Goal: Task Accomplishment & Management: Manage account settings

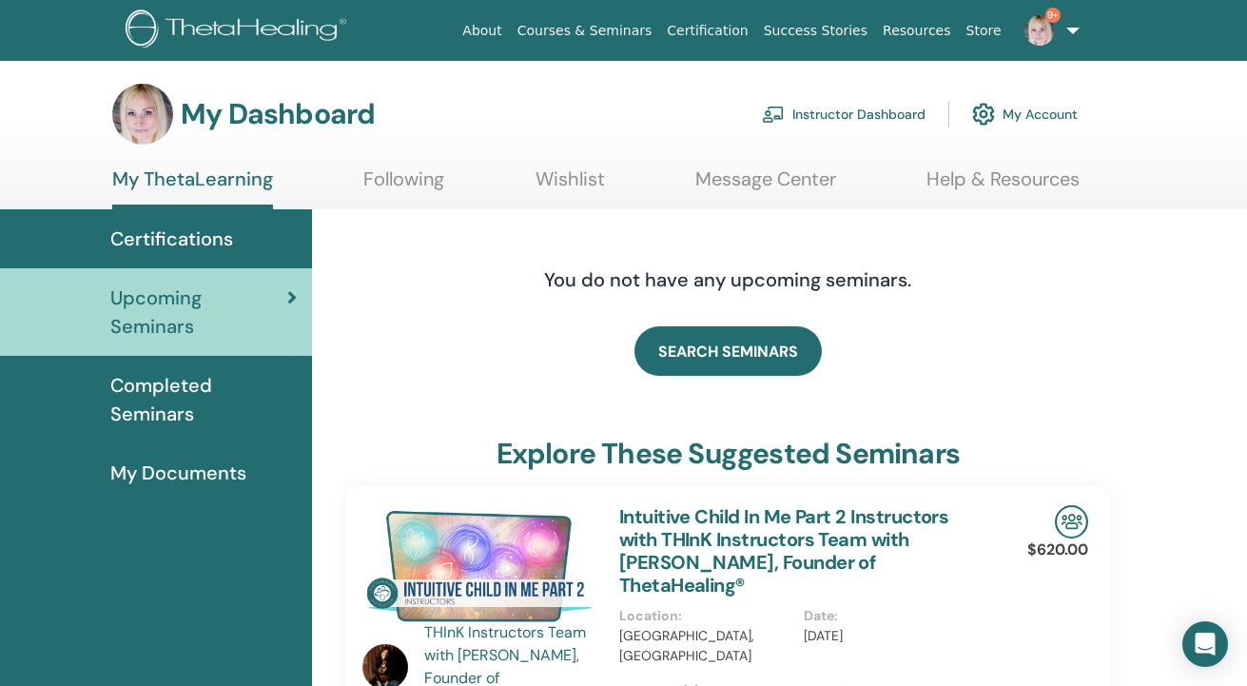
click at [248, 110] on link "Instructor Dashboard" at bounding box center [844, 114] width 164 height 42
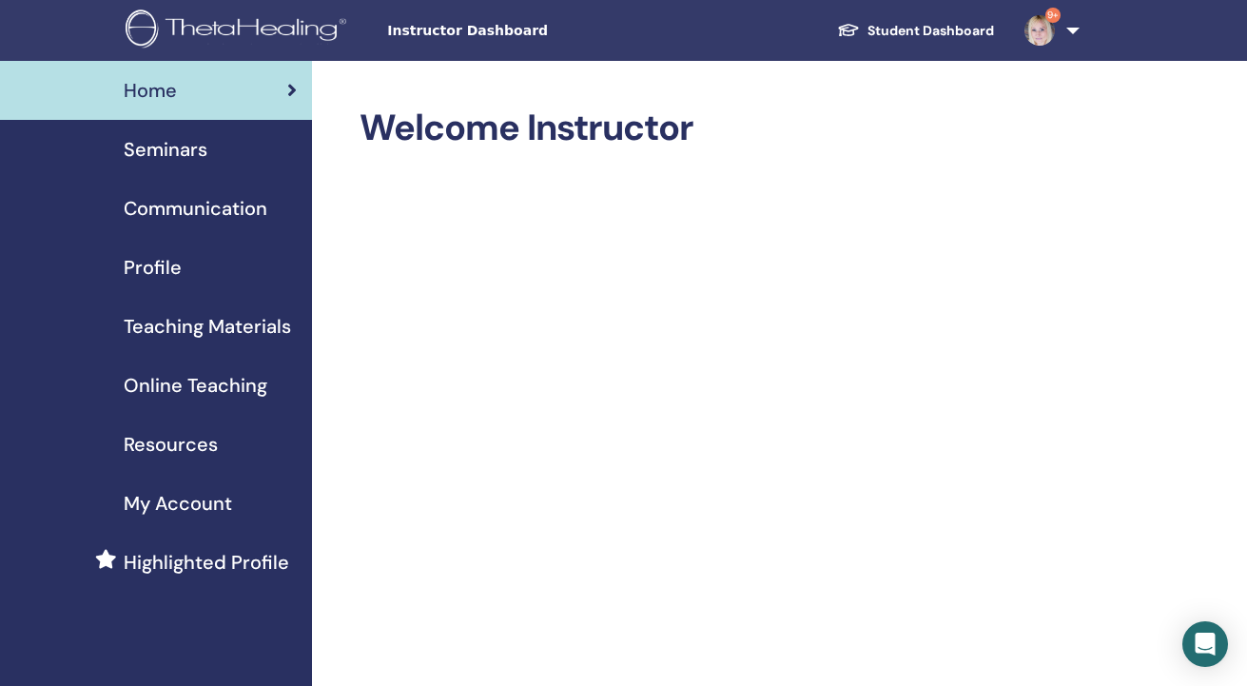
click at [188, 146] on span "Seminars" at bounding box center [166, 149] width 84 height 29
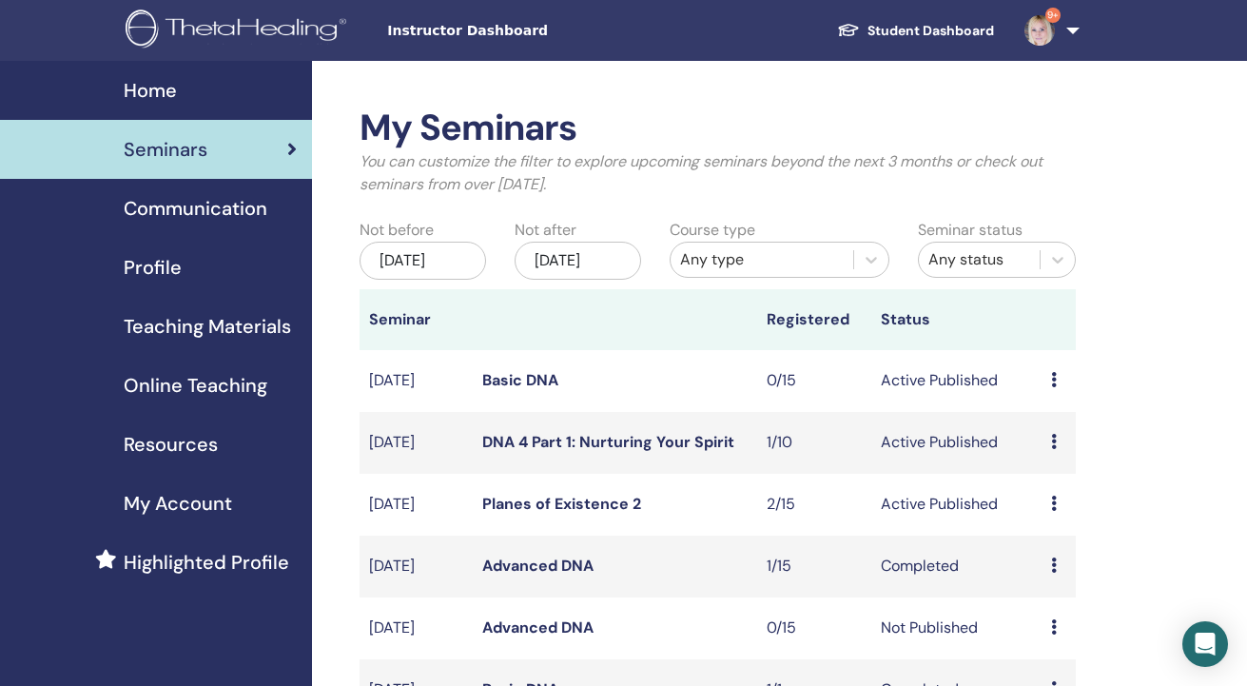
click at [1058, 516] on div "Preview Edit Attendees Cancel" at bounding box center [1058, 504] width 15 height 23
click at [1057, 594] on link "Attendees" at bounding box center [1065, 597] width 72 height 20
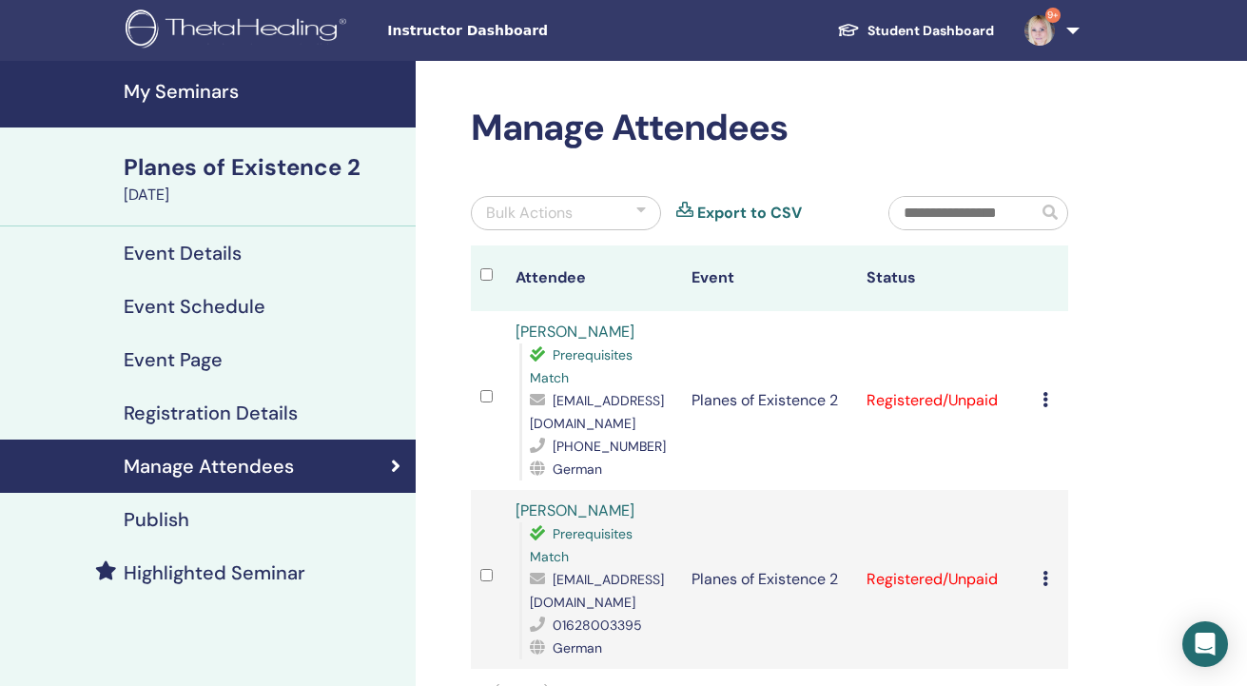
click at [1041, 397] on td "Cancel Registration Do not auto-certify Mark as Paid Mark as Unpaid Mark as Abs…" at bounding box center [1050, 400] width 35 height 179
click at [1048, 402] on icon at bounding box center [1046, 399] width 6 height 15
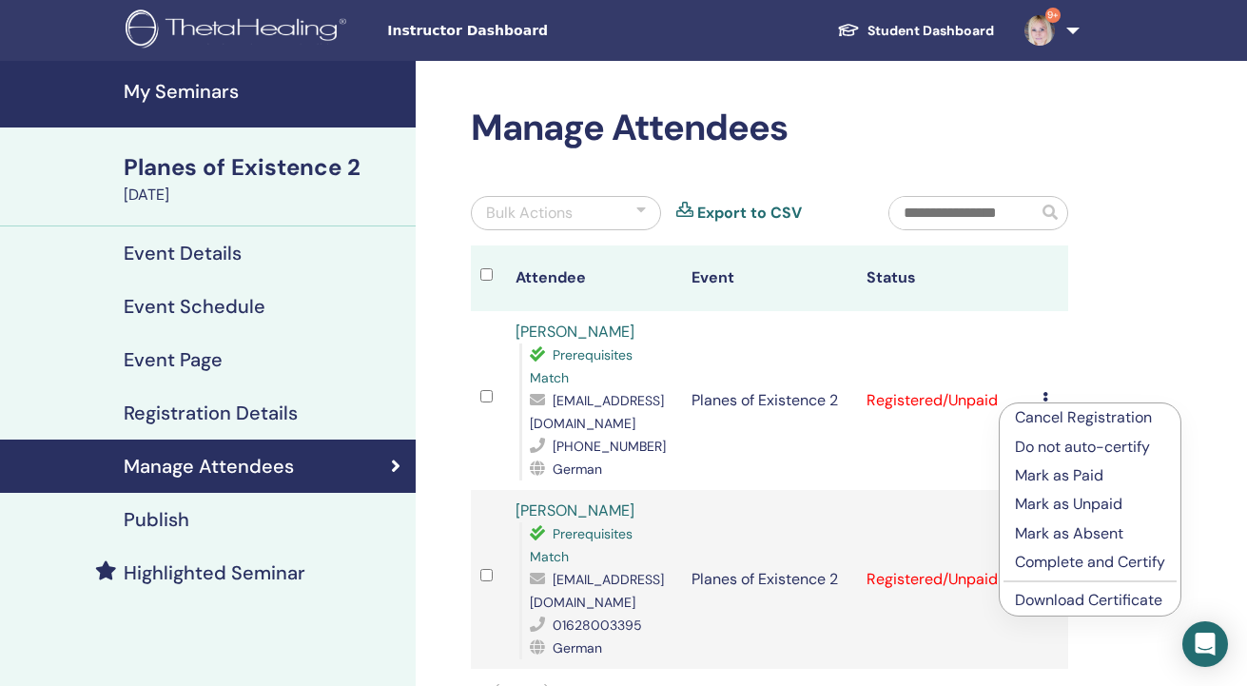
click at [1043, 471] on p "Mark as Paid" at bounding box center [1090, 475] width 150 height 23
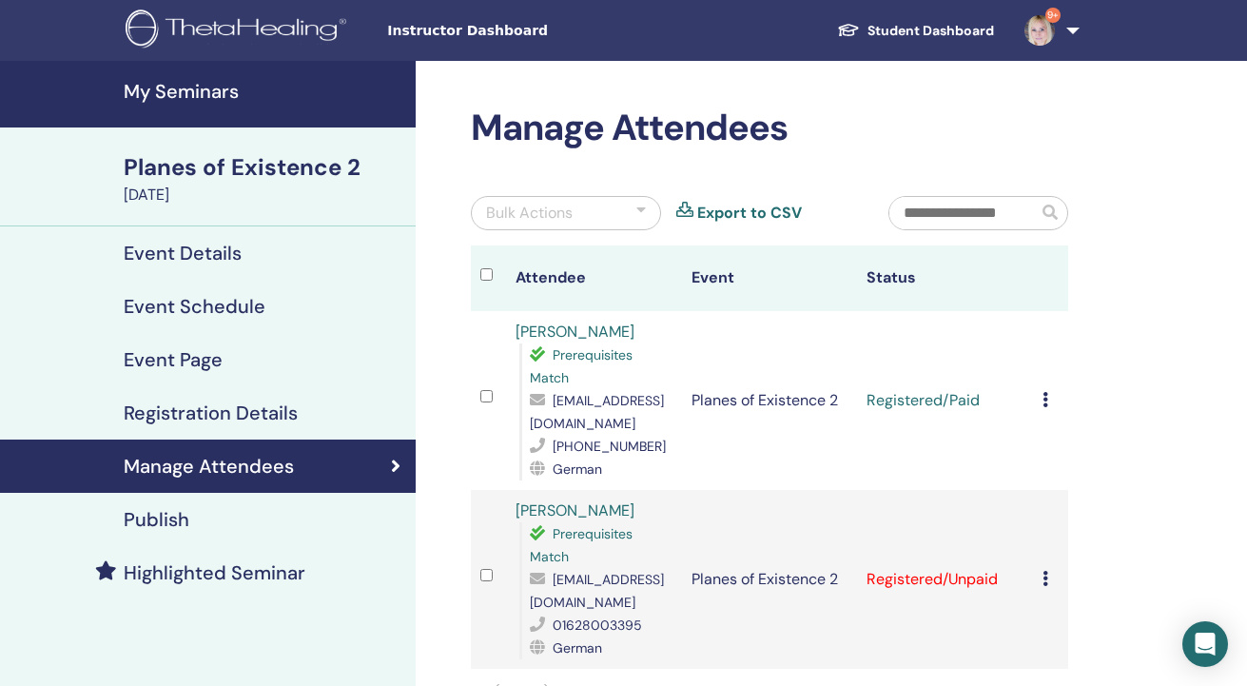
click at [1046, 576] on icon at bounding box center [1046, 578] width 6 height 15
click at [1046, 648] on p "Mark as Paid" at bounding box center [1088, 649] width 150 height 23
click at [1045, 399] on icon at bounding box center [1046, 399] width 6 height 15
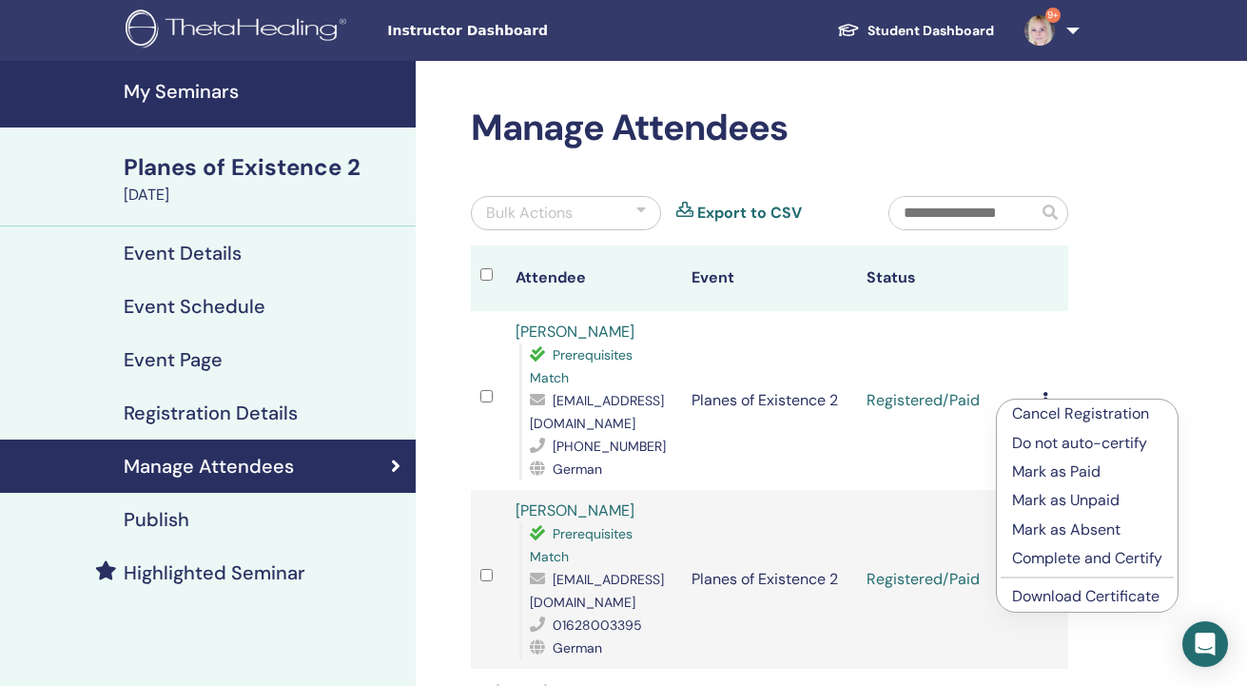
click at [1061, 596] on link "Download Certificate" at bounding box center [1085, 596] width 147 height 20
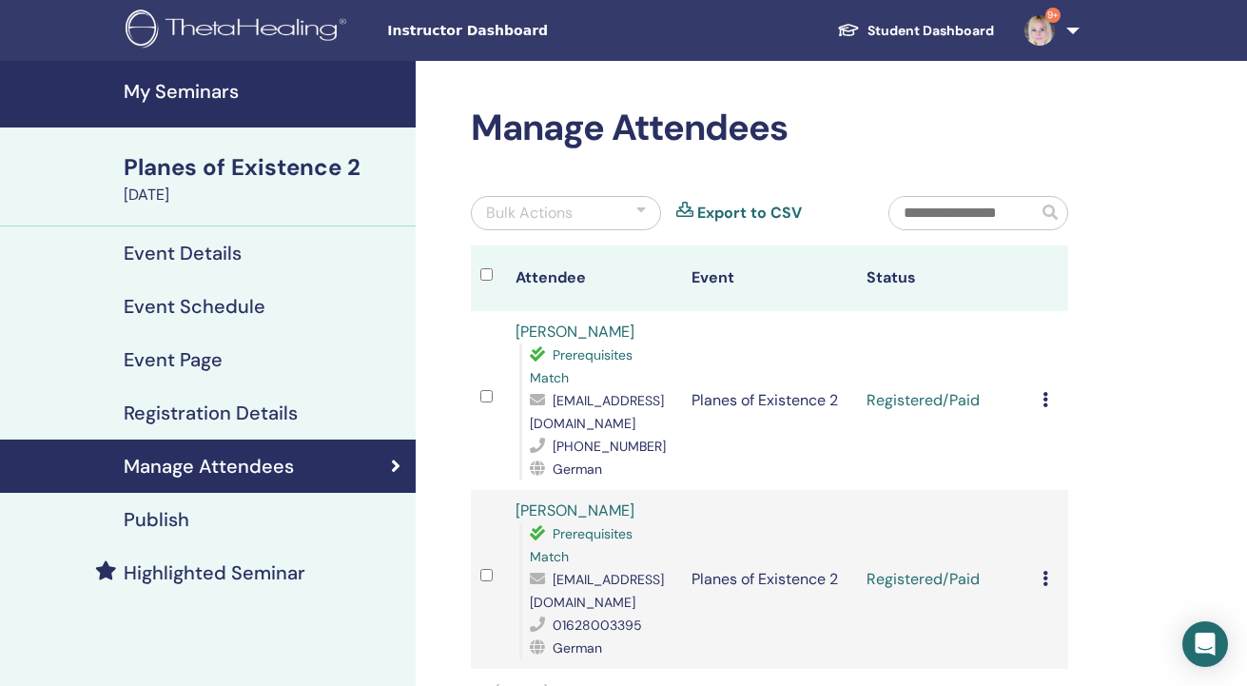
click at [1044, 577] on icon at bounding box center [1046, 578] width 6 height 15
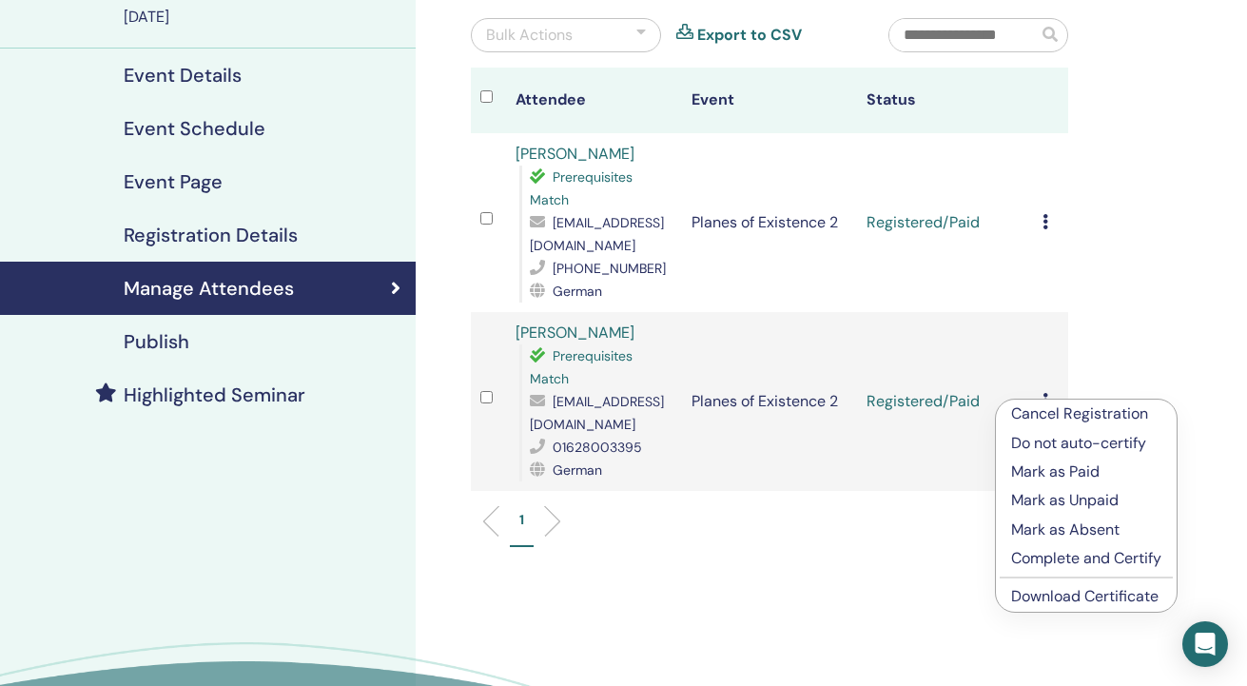
scroll to position [190, 0]
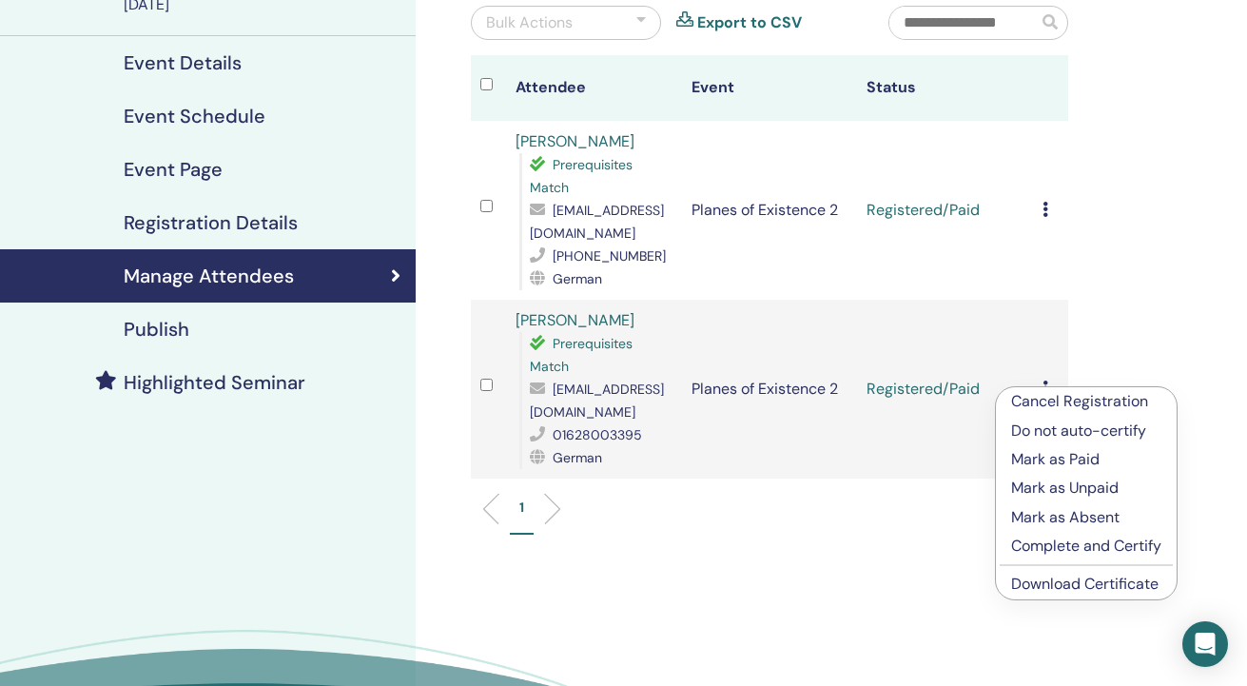
click at [1070, 578] on link "Download Certificate" at bounding box center [1084, 584] width 147 height 20
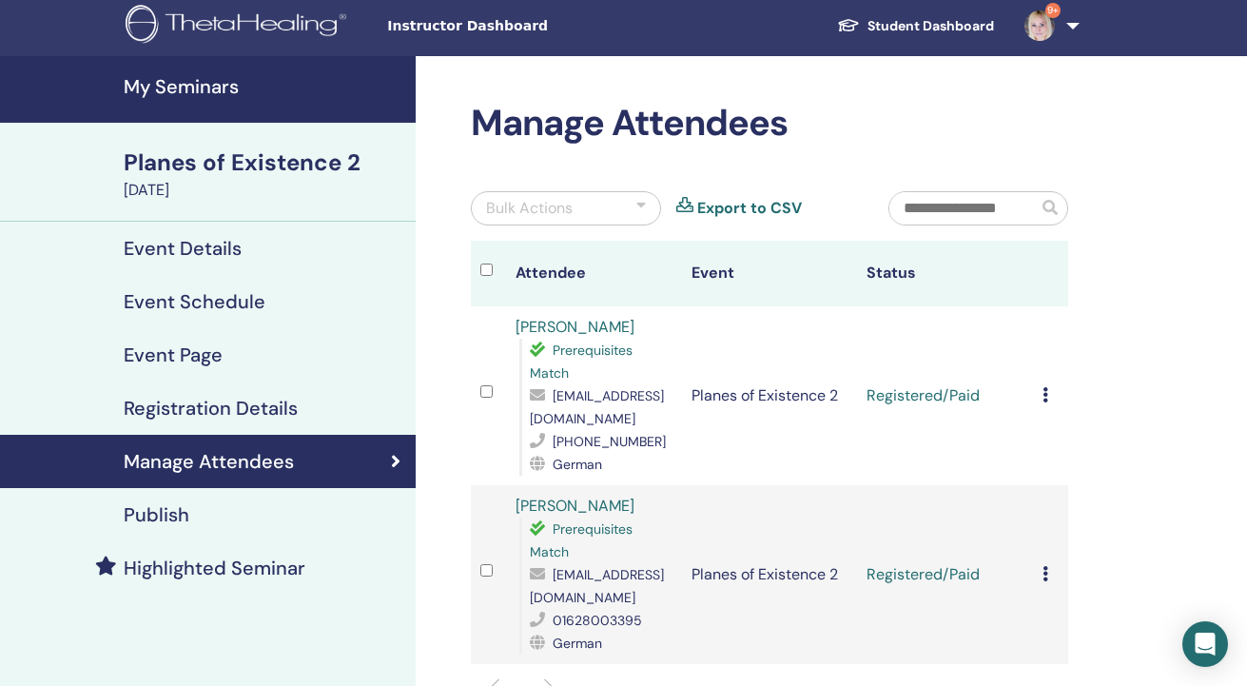
scroll to position [0, 0]
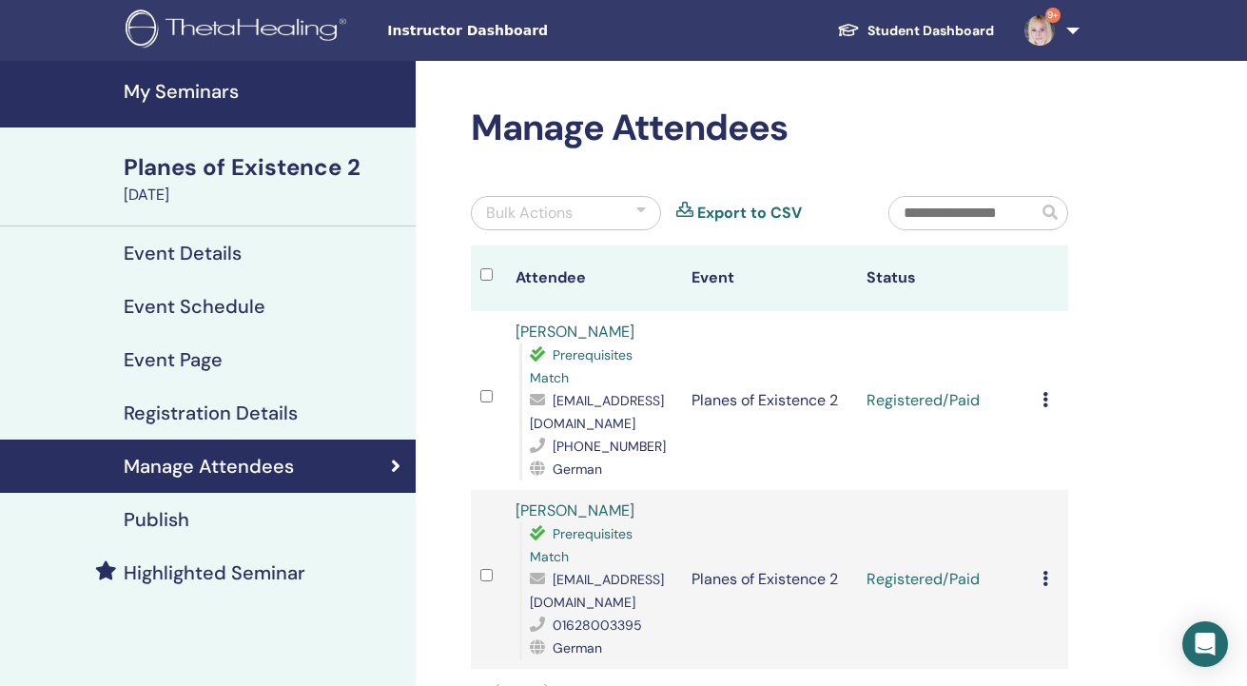
click at [209, 87] on h4 "My Seminars" at bounding box center [264, 91] width 281 height 23
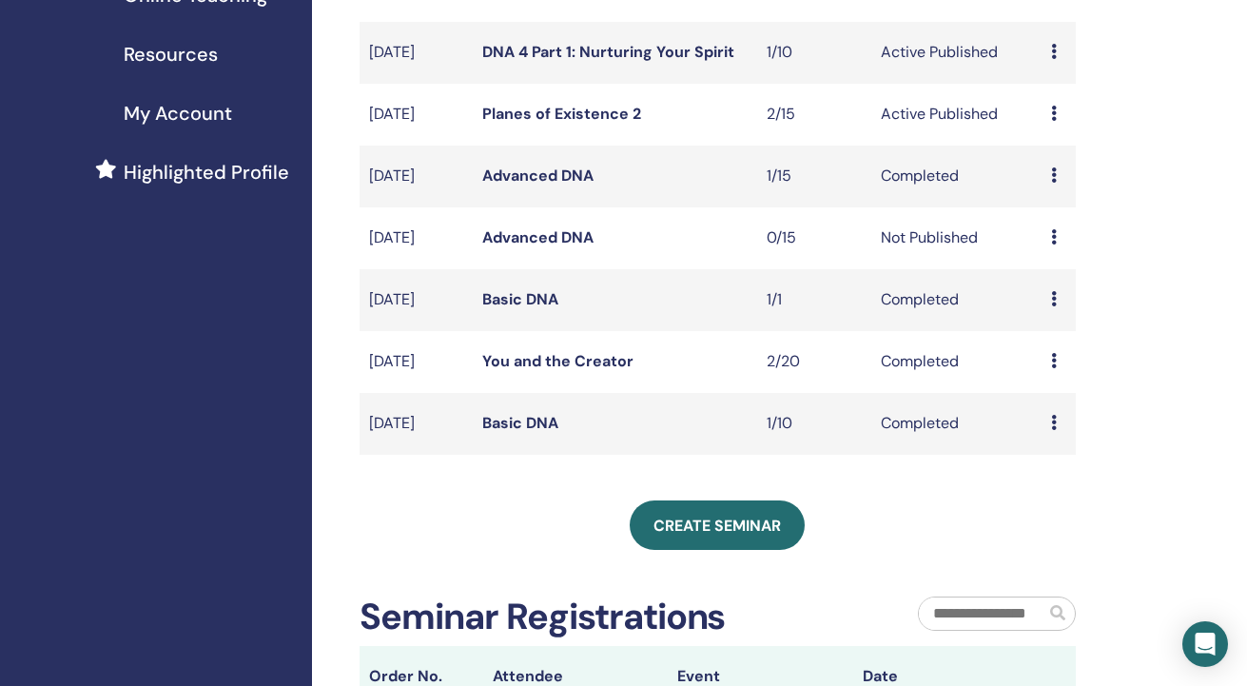
scroll to position [393, 0]
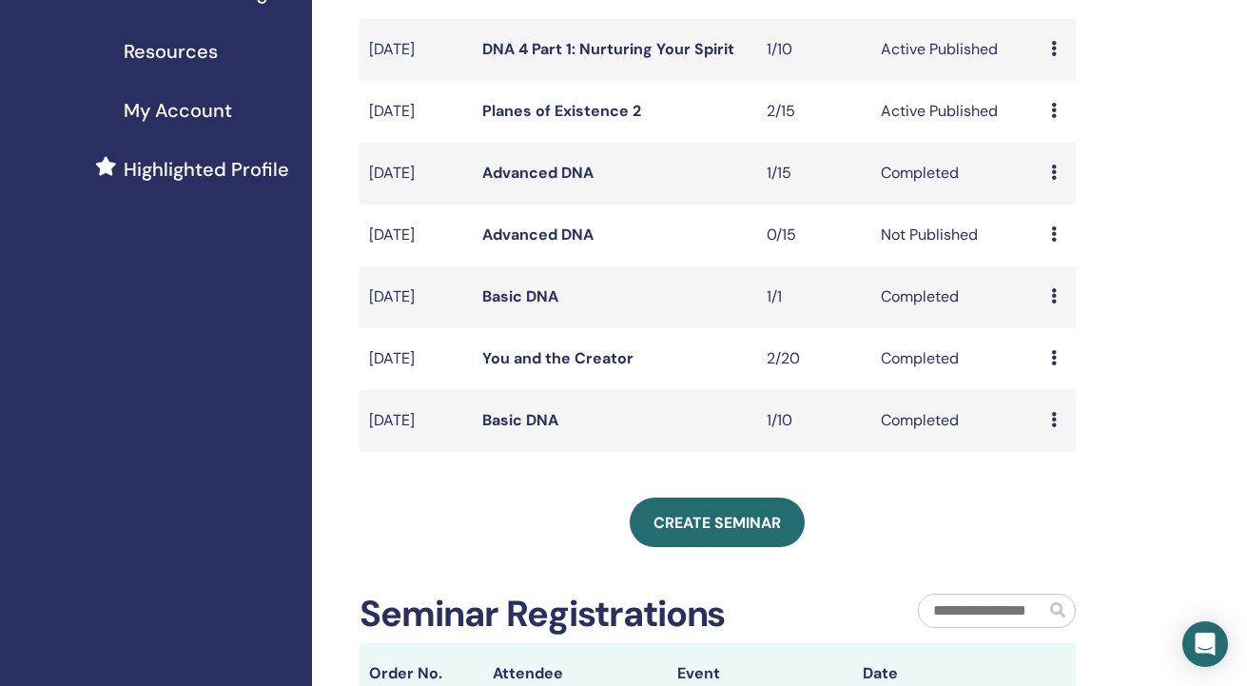
click at [1053, 180] on icon at bounding box center [1054, 172] width 6 height 15
click at [1050, 229] on link "Attendees" at bounding box center [1060, 236] width 72 height 20
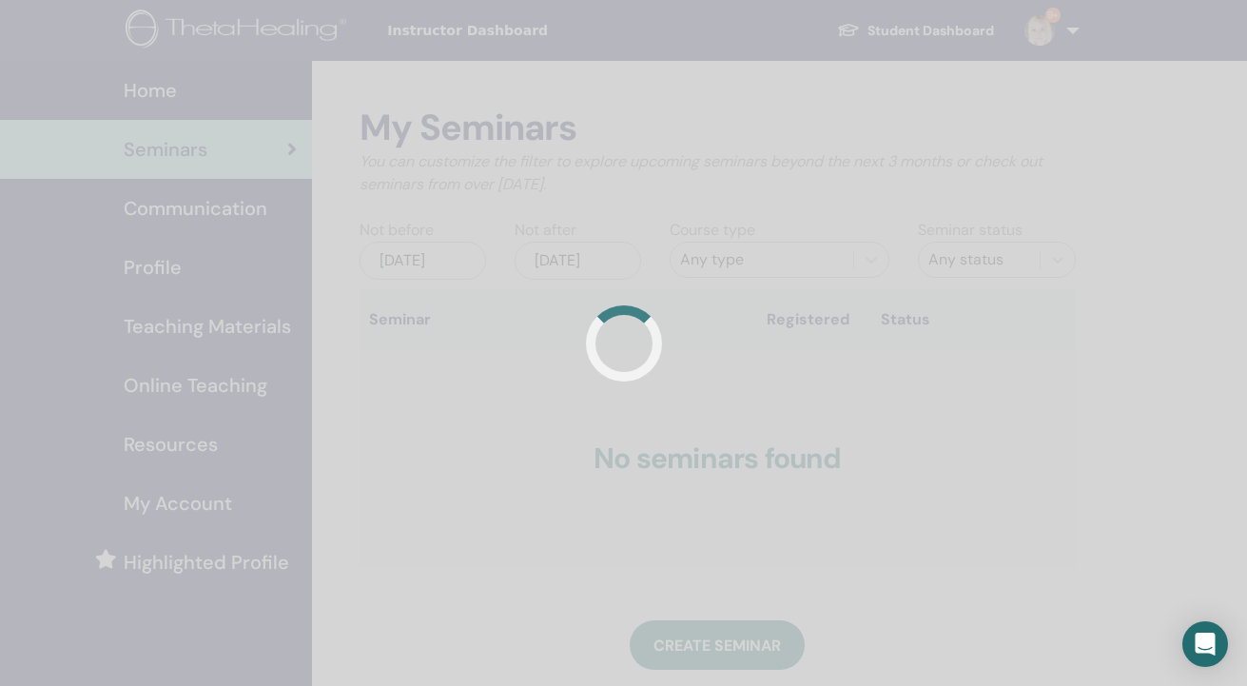
scroll to position [393, 0]
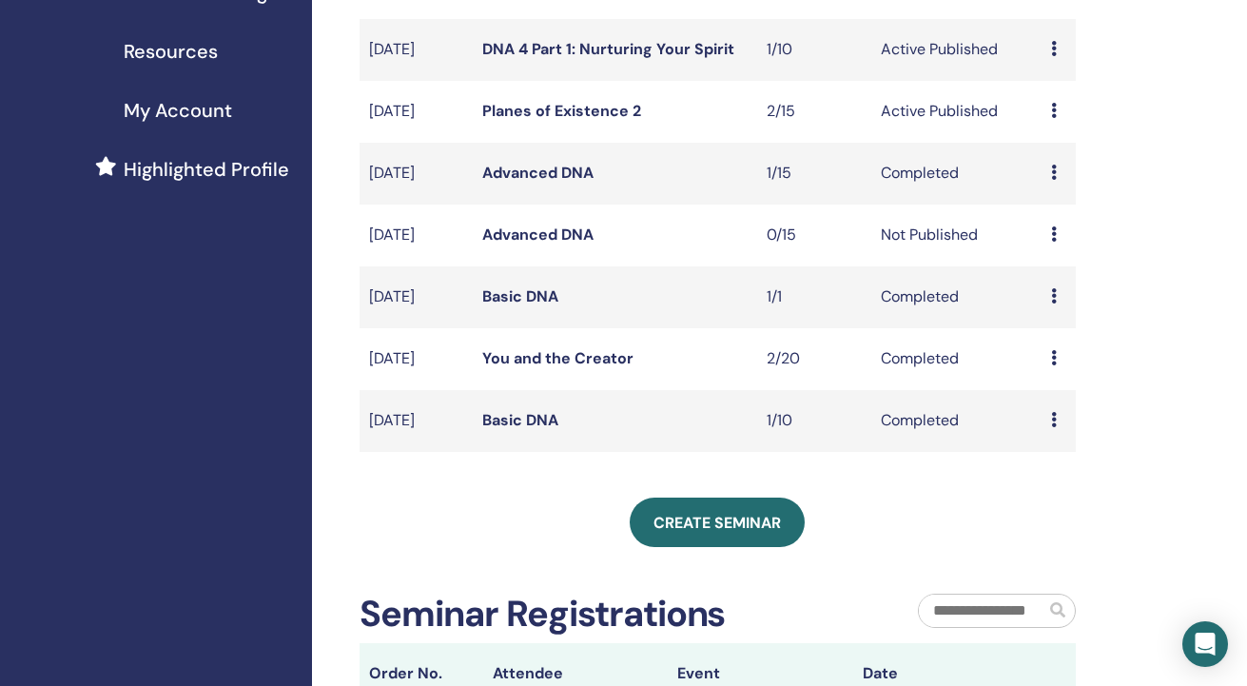
click at [1054, 246] on div "Preview Edit Attendees Cancel" at bounding box center [1058, 235] width 15 height 23
click at [1040, 368] on p "Cancel" at bounding box center [1061, 366] width 72 height 23
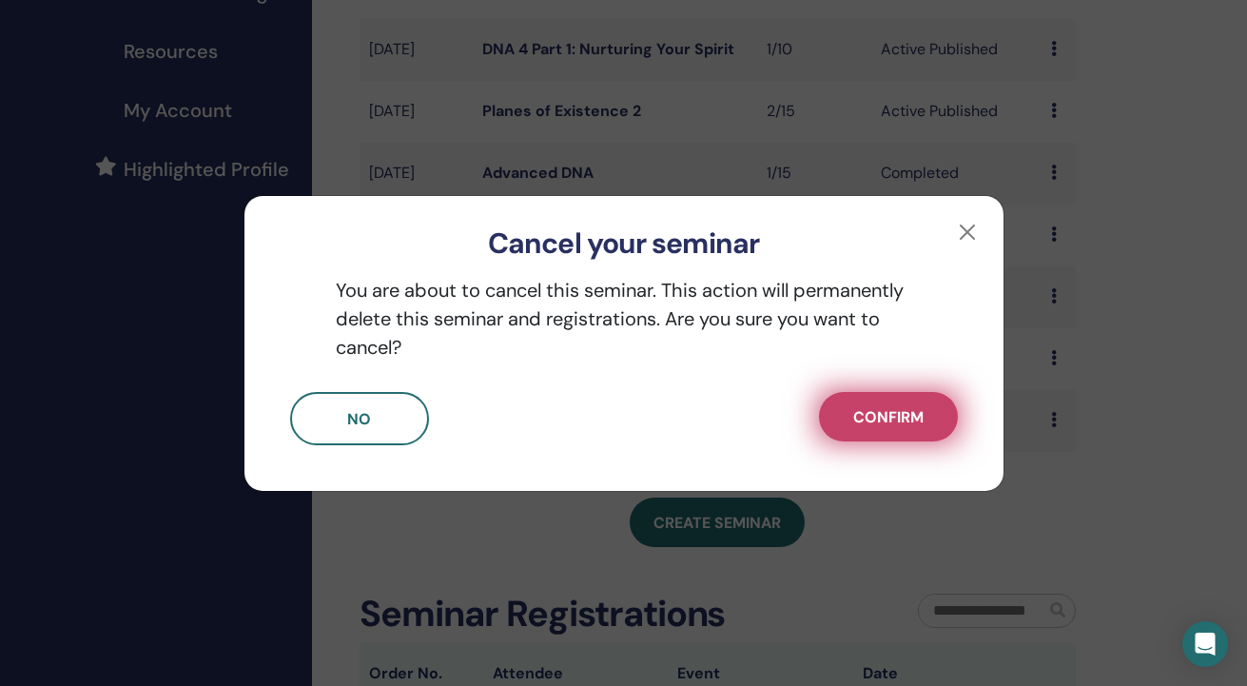
click at [913, 414] on span "Confirm" at bounding box center [889, 417] width 70 height 20
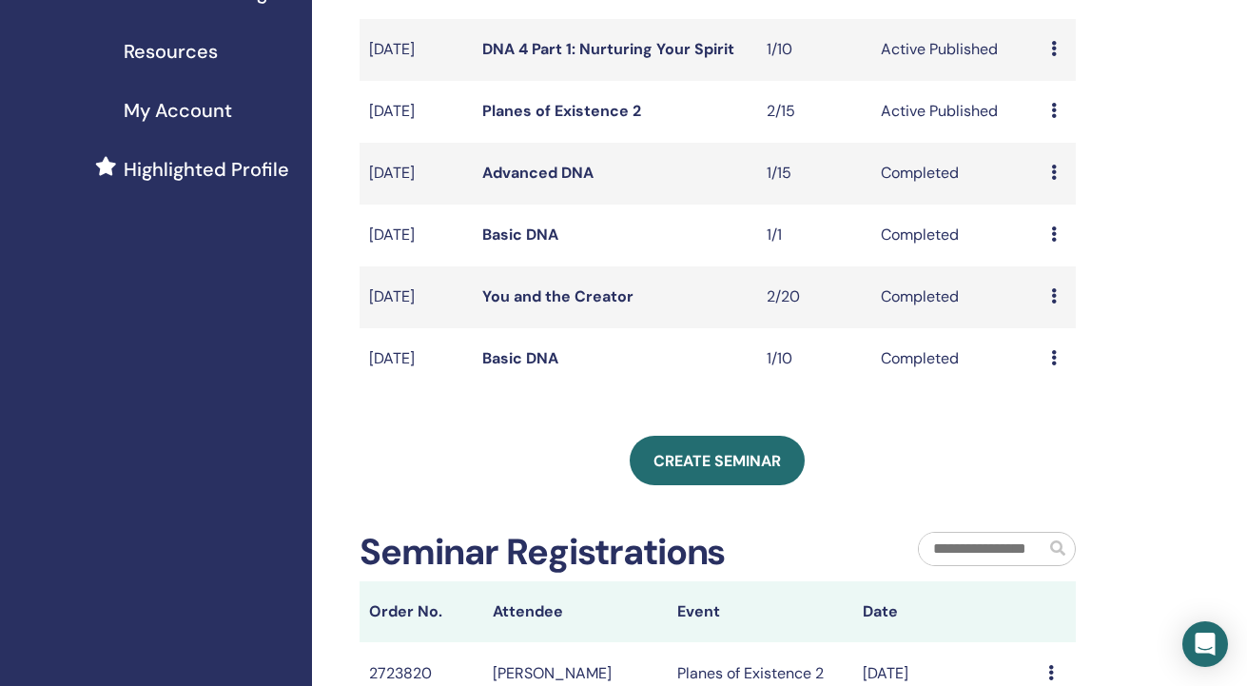
click at [1056, 304] on icon at bounding box center [1054, 295] width 6 height 15
click at [1051, 367] on link "Attendees" at bounding box center [1063, 370] width 72 height 20
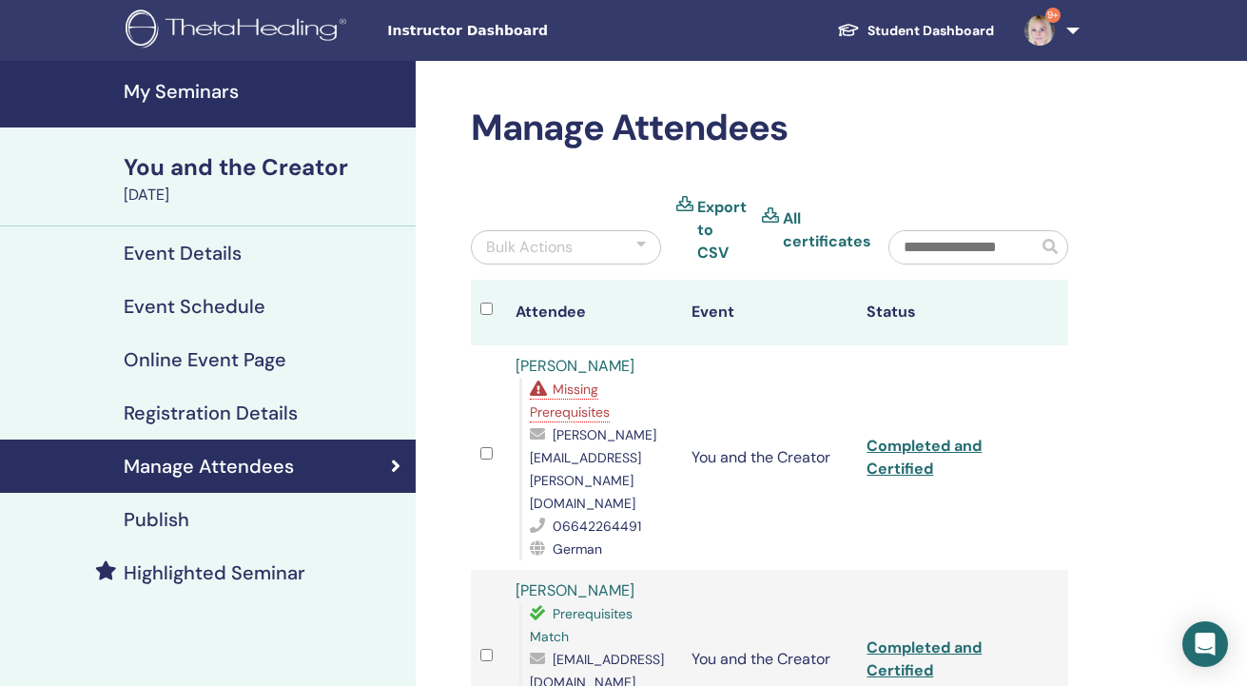
click at [559, 409] on span "Missing Prerequisites" at bounding box center [570, 401] width 80 height 40
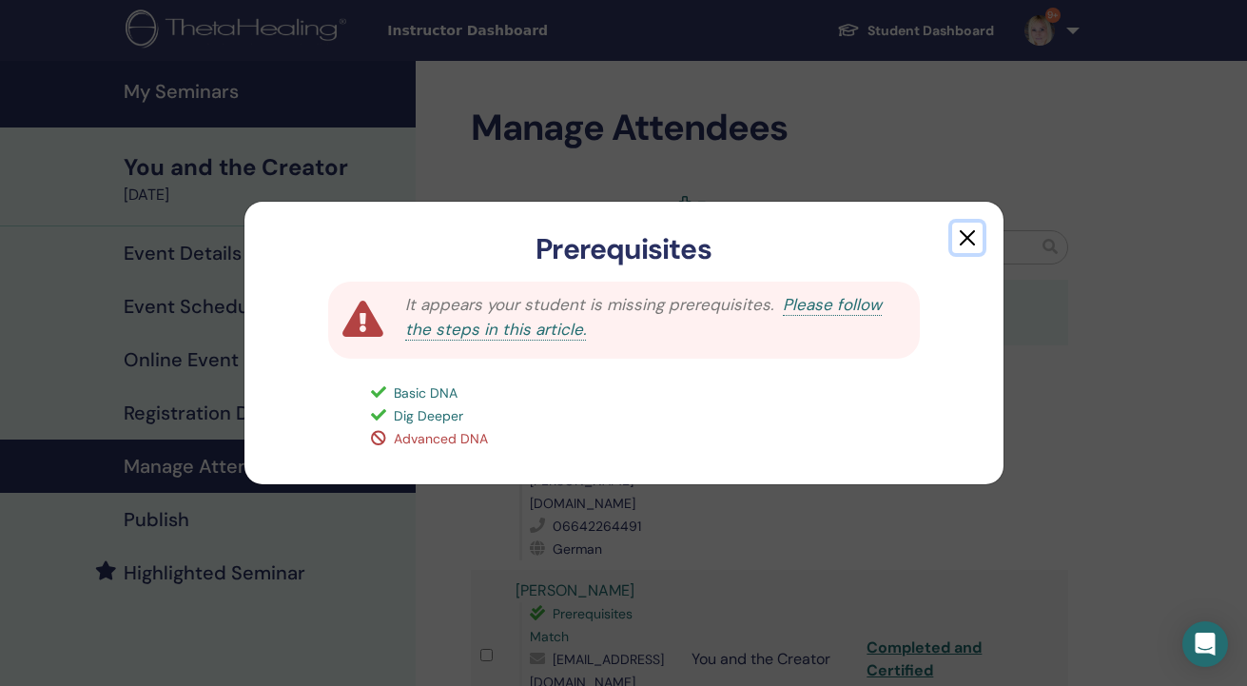
click at [966, 235] on button "button" at bounding box center [967, 238] width 30 height 30
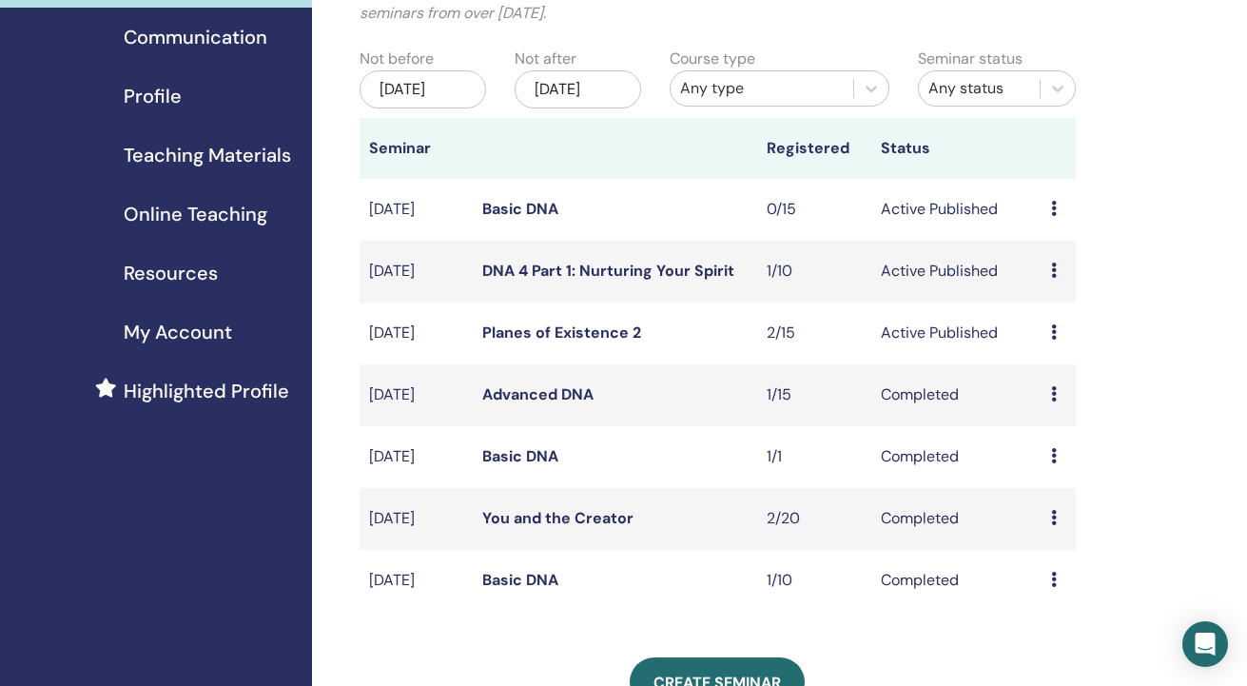
scroll to position [146, 0]
